Goal: Find specific page/section: Find specific page/section

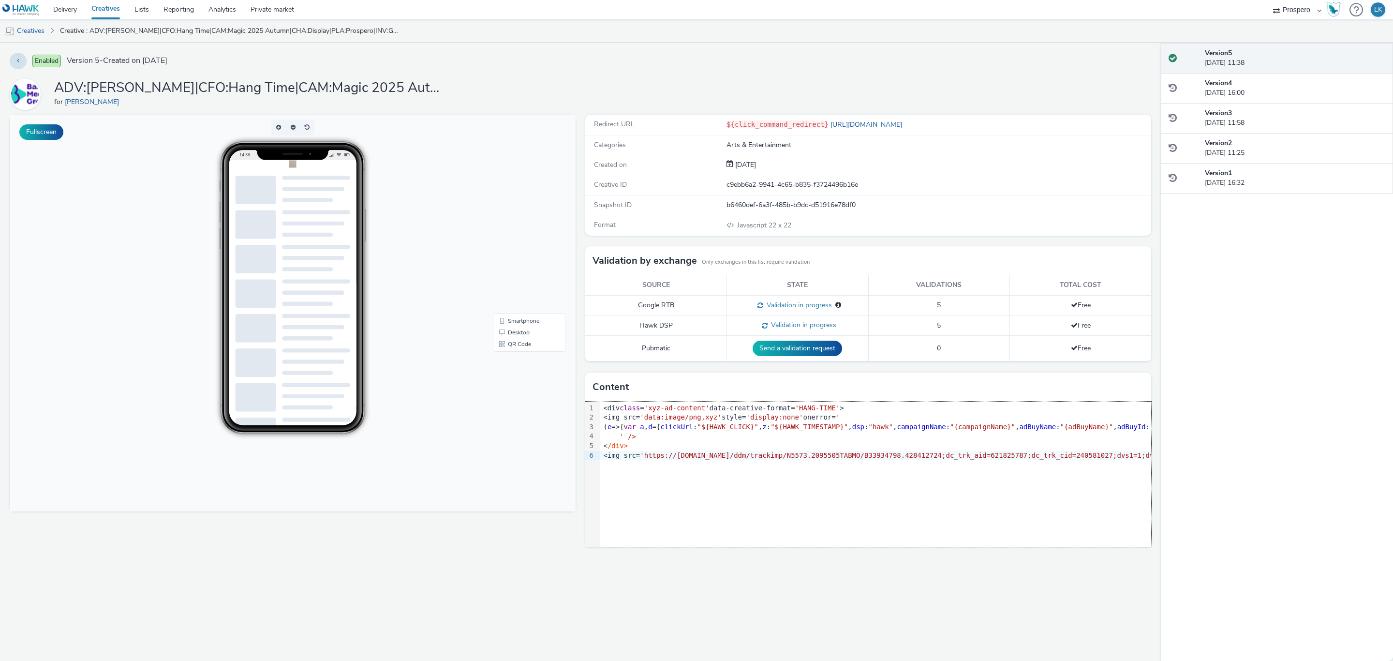
click at [715, 490] on div "9 1 2 3 4 5 6 › <div class = 'xyz-ad-content' data-creative-format= 'HANG-TIME'…" at bounding box center [868, 474] width 566 height 145
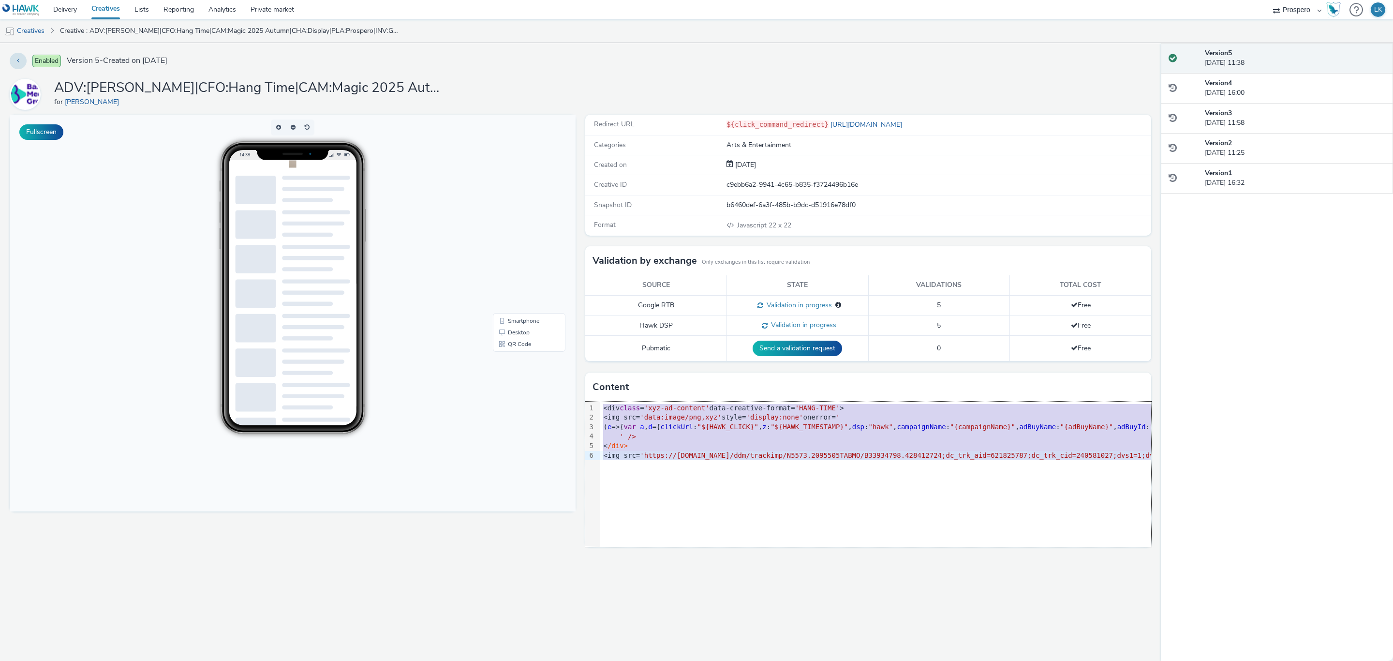
copy div "<div class = 'xyz-ad-content' data-creative-format= 'HANG-TIME' > <img src= 'da…"
click at [587, 604] on div "Redirect URL ${click_command_redirect} https://www.bauermedia.co.uk/ Categories…" at bounding box center [866, 388] width 571 height 546
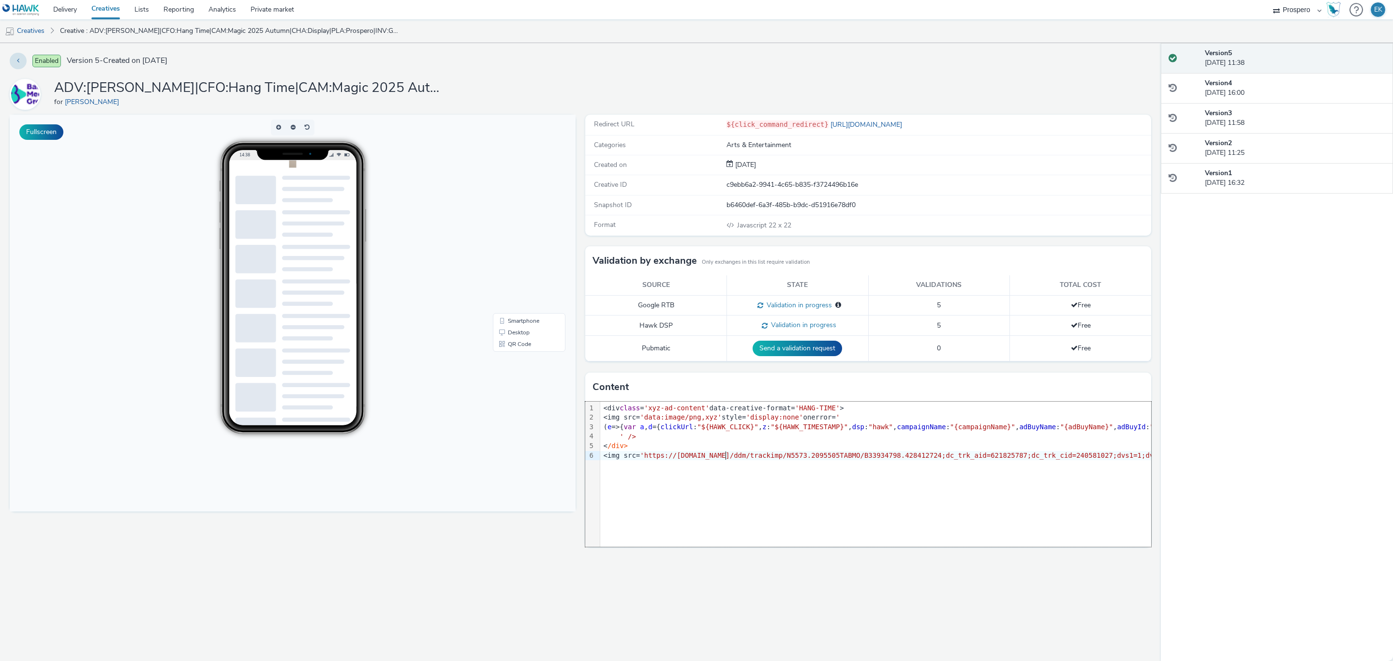
click at [727, 588] on div "Redirect URL ${click_command_redirect} https://www.bauermedia.co.uk/ Categories…" at bounding box center [866, 388] width 571 height 546
click at [99, 11] on link "Creatives" at bounding box center [105, 9] width 43 height 19
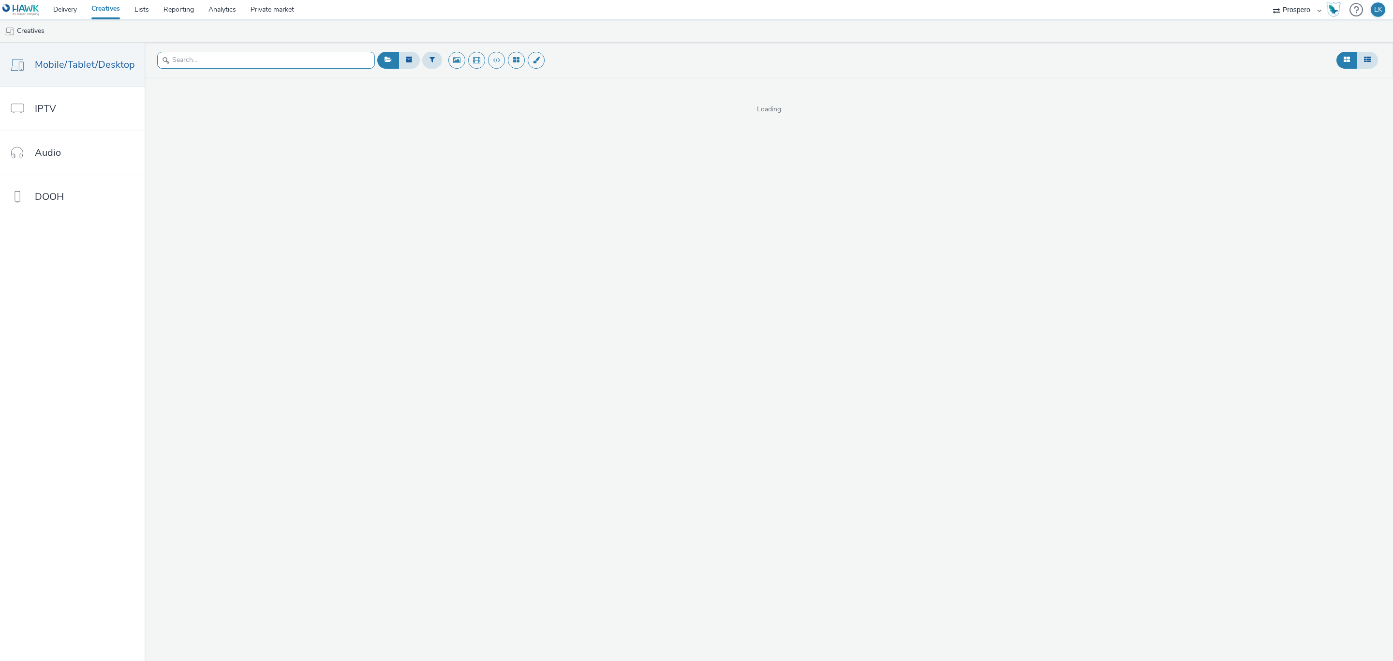
click at [232, 63] on input "text" at bounding box center [266, 60] width 218 height 17
click at [247, 60] on input "text" at bounding box center [266, 60] width 218 height 17
type input "hang"
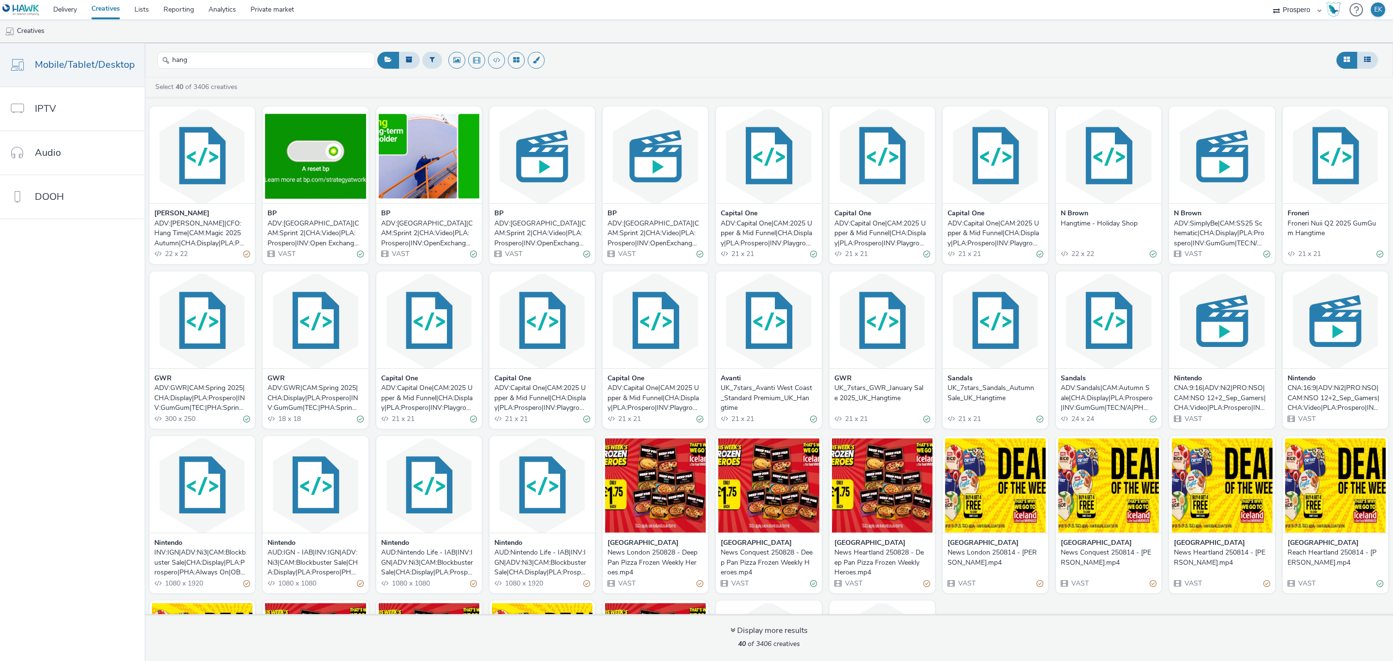
click at [298, 394] on div "ADV:GWR|CAM:Spring 2025|CHA:Display|PLA:Prospero|INV:GumGum|TEC:|PHA:Spring|OBJ…" at bounding box center [314, 398] width 92 height 30
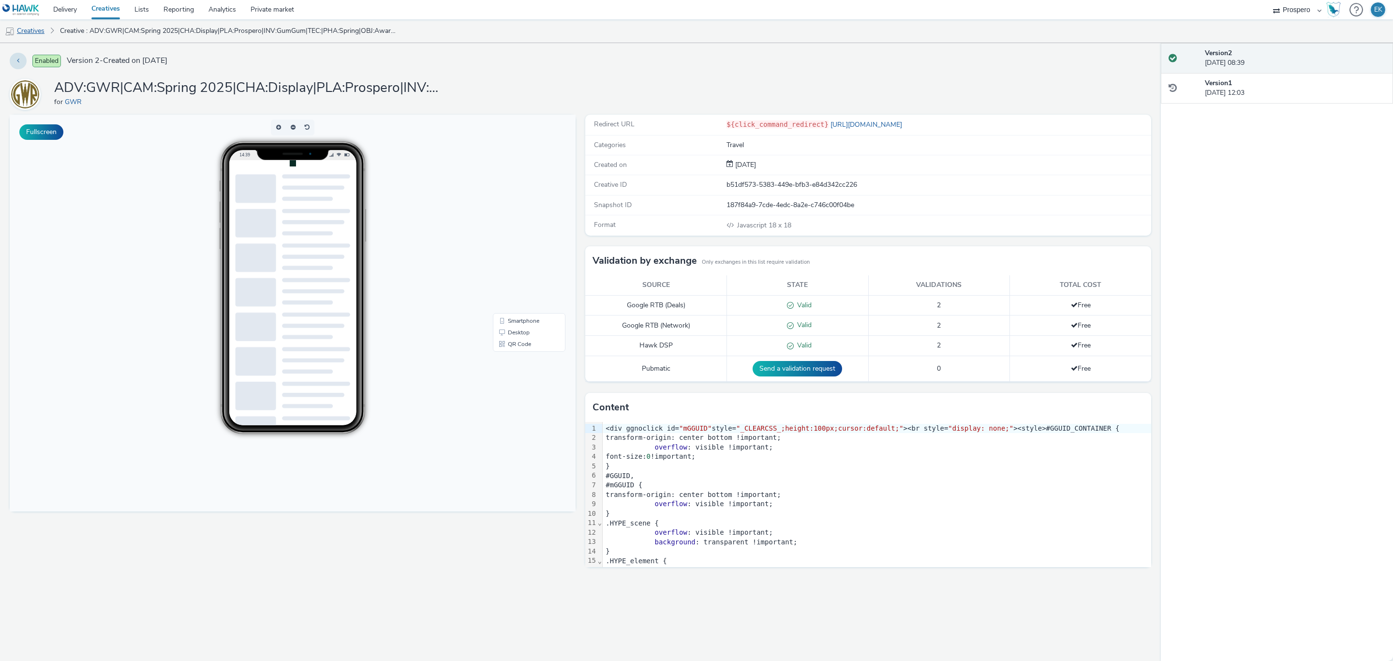
click at [39, 30] on link "Creatives" at bounding box center [24, 30] width 49 height 23
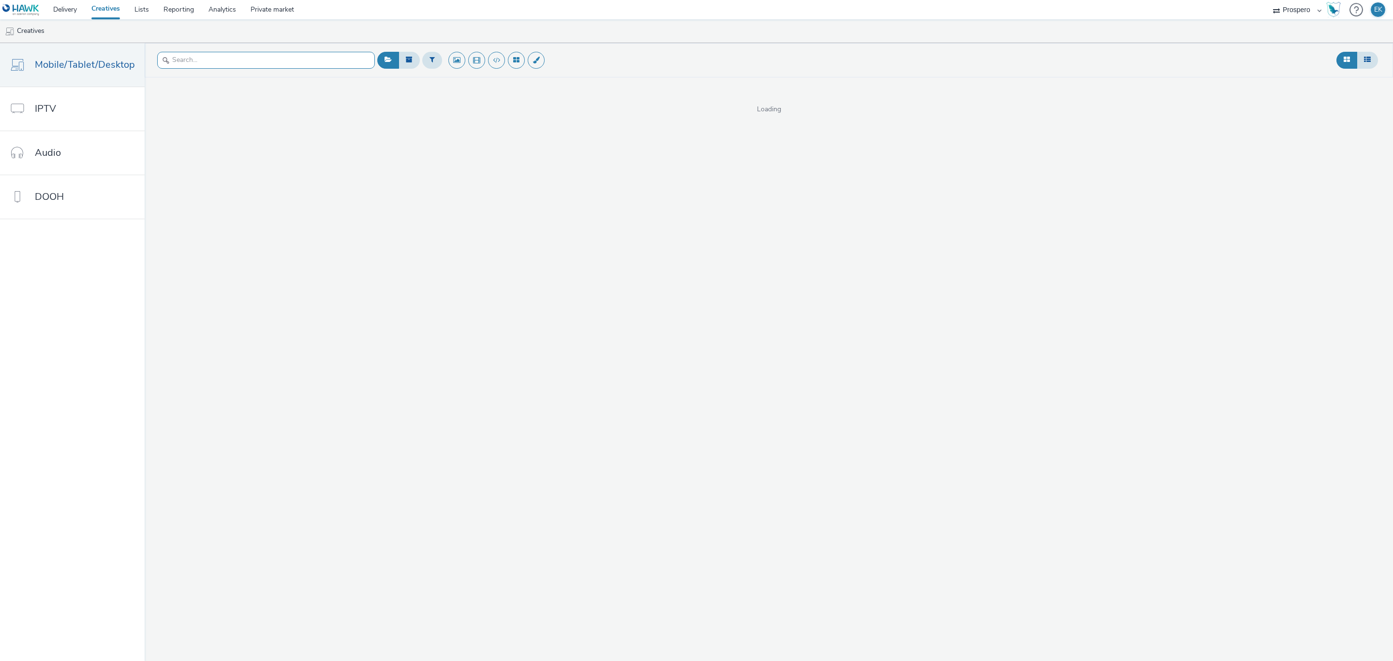
click at [243, 61] on input "text" at bounding box center [266, 60] width 218 height 17
type input "magic"
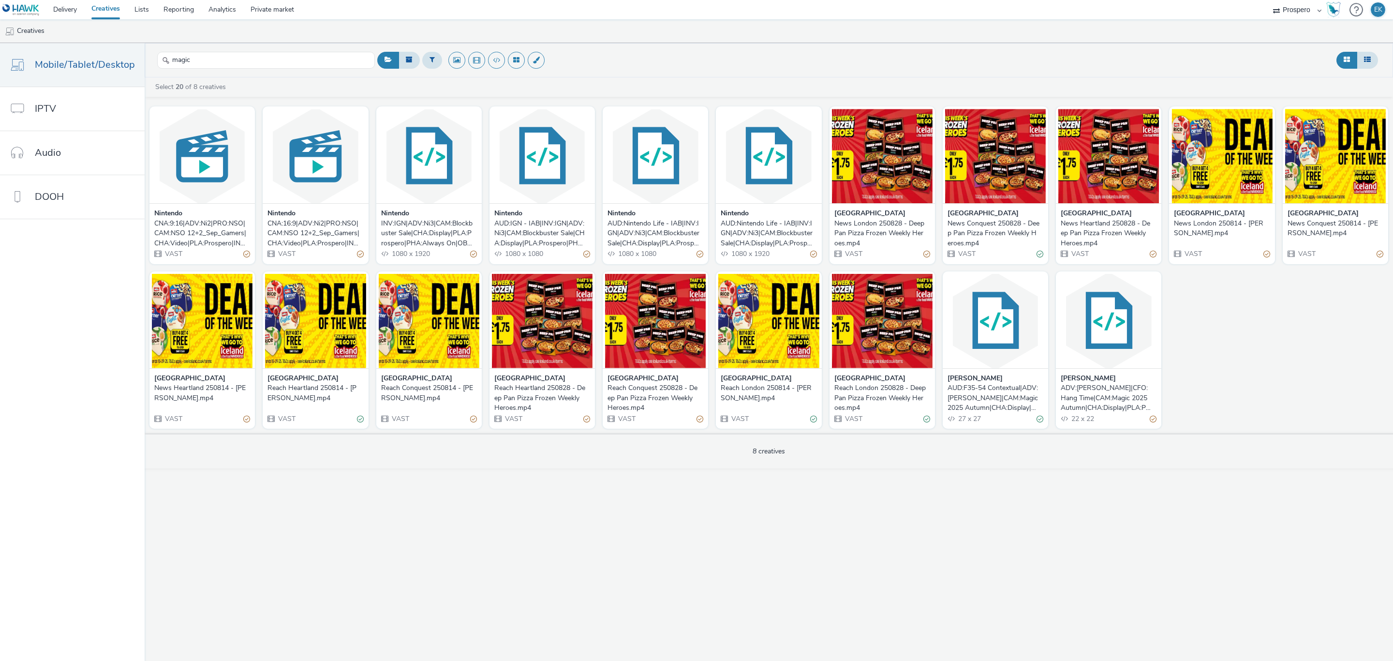
click at [1089, 404] on div "ADV:Bauer|CFO:Hang Time|CAM:Magic 2025 Autumn|CHA:Display|PLA:Prospero|INV:GumG…" at bounding box center [1107, 398] width 92 height 30
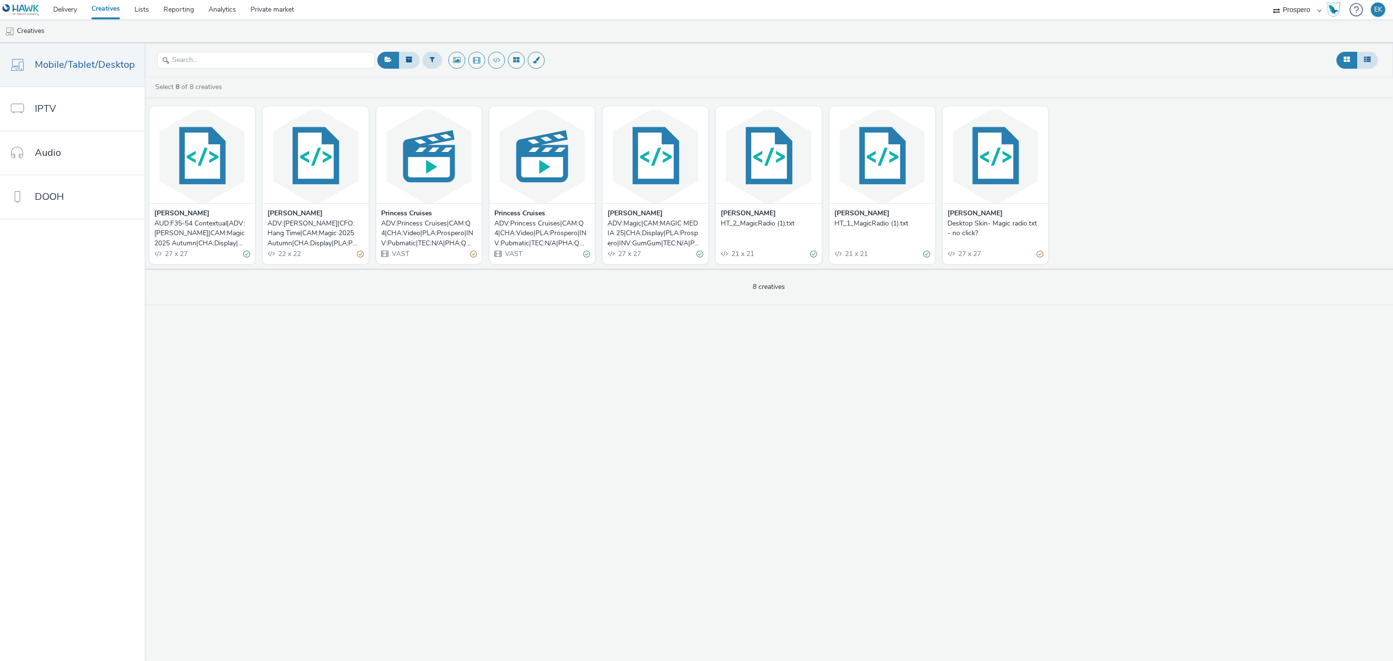
click at [691, 242] on div "ADV:Magic|CAM:MAGIC MEDIA 25|CHA:Display|PLA:Prospero|INV:GumGum|TEC:N/A|PHA:1|…" at bounding box center [654, 234] width 92 height 30
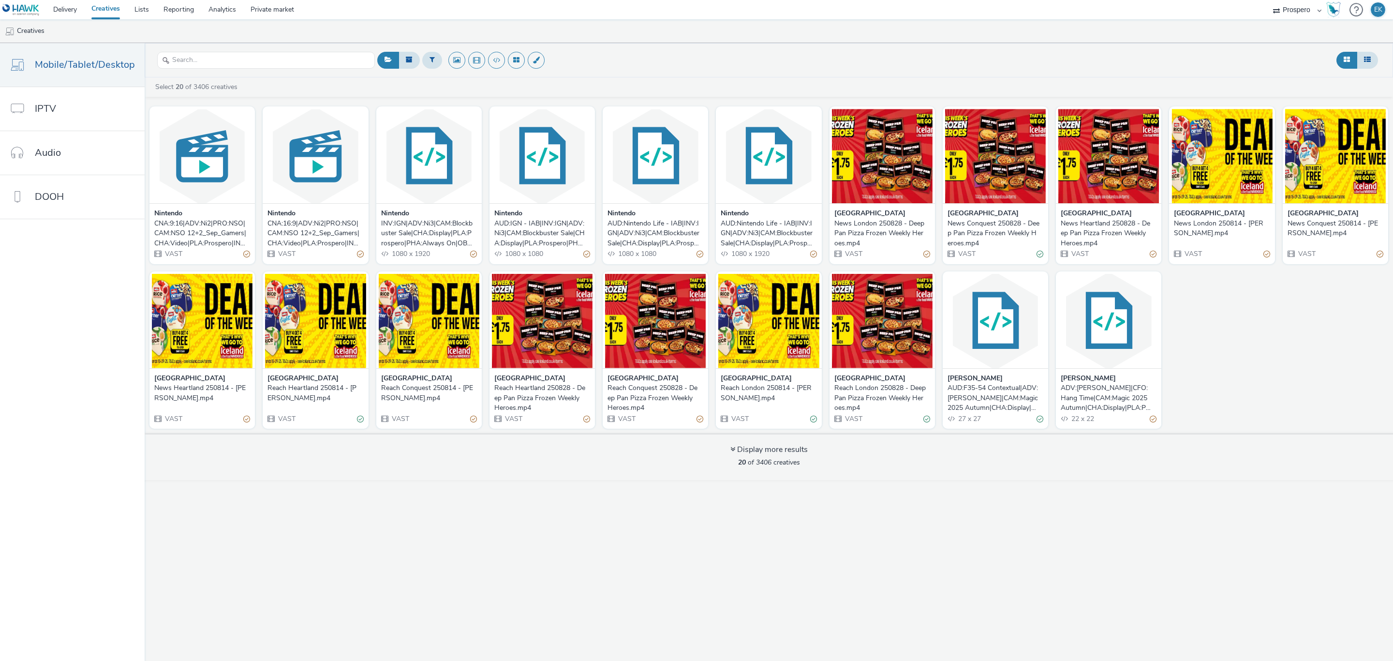
click at [1103, 401] on div "ADV:Bauer|CFO:Hang Time|CAM:Magic 2025 Autumn|CHA:Display|PLA:Prospero|INV:GumG…" at bounding box center [1107, 398] width 92 height 30
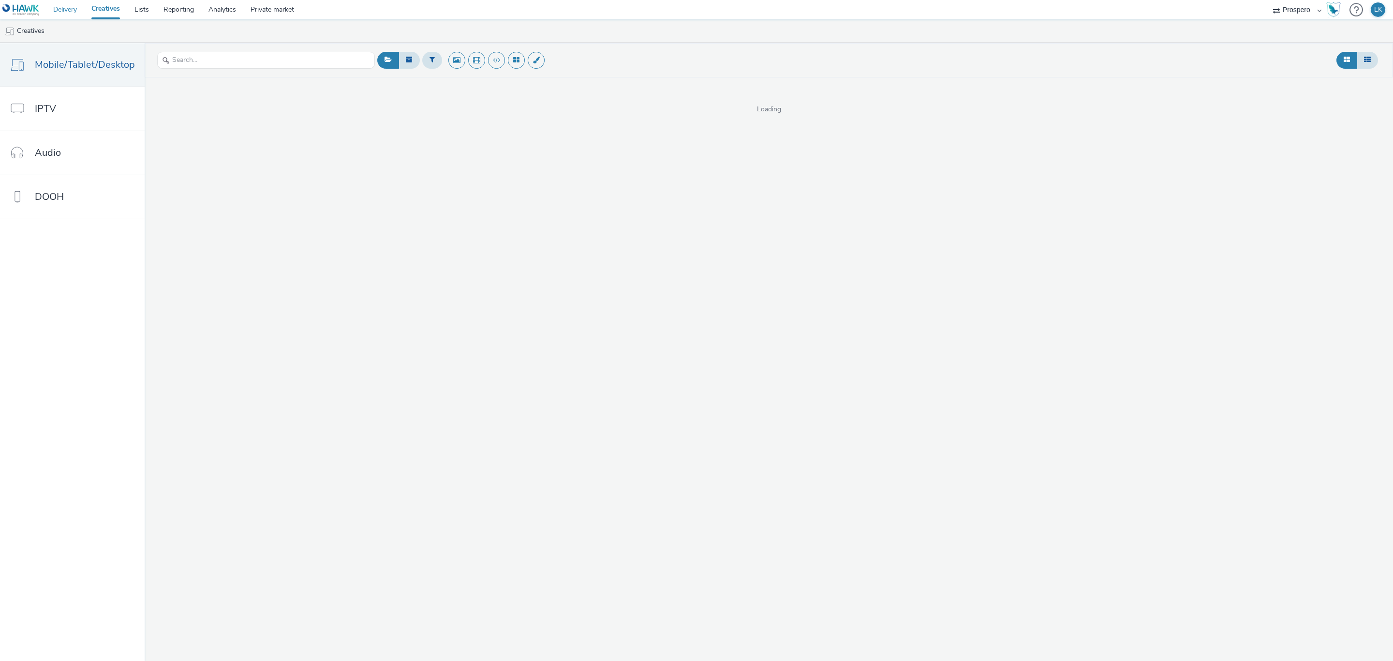
click at [73, 15] on link "Delivery" at bounding box center [65, 9] width 38 height 19
